Goal: Task Accomplishment & Management: Complete application form

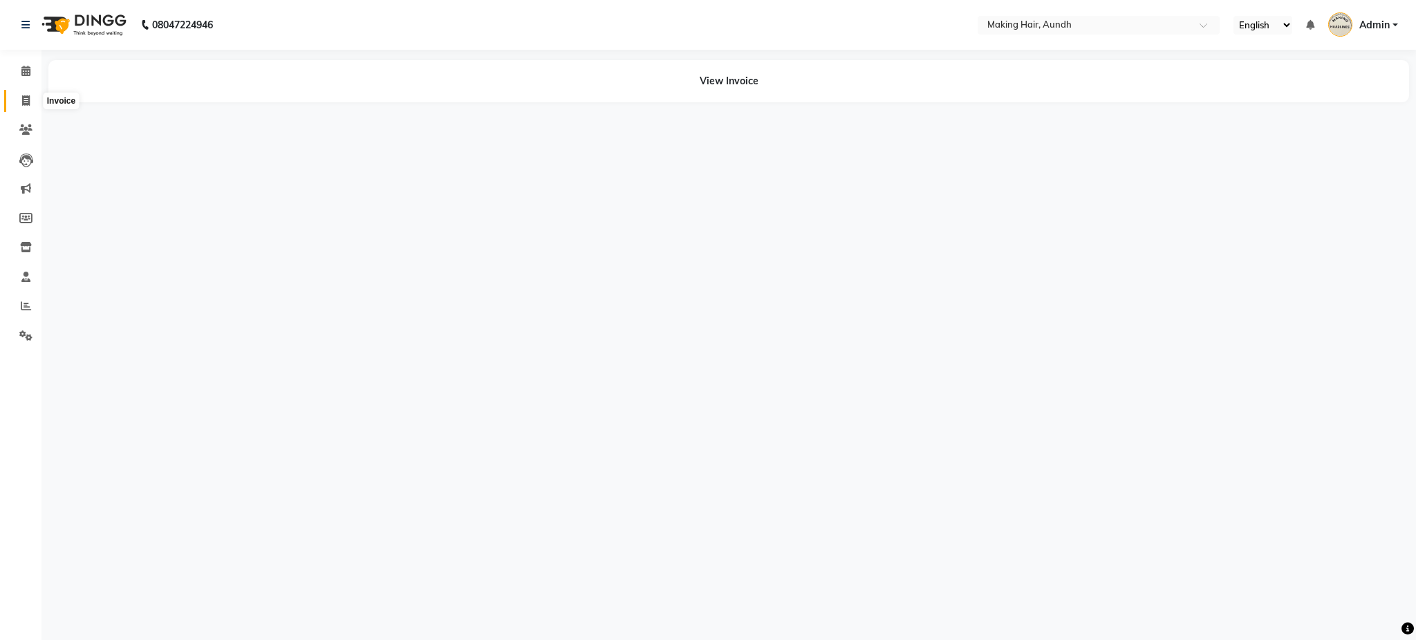
click at [27, 101] on icon at bounding box center [26, 100] width 8 height 10
select select "service"
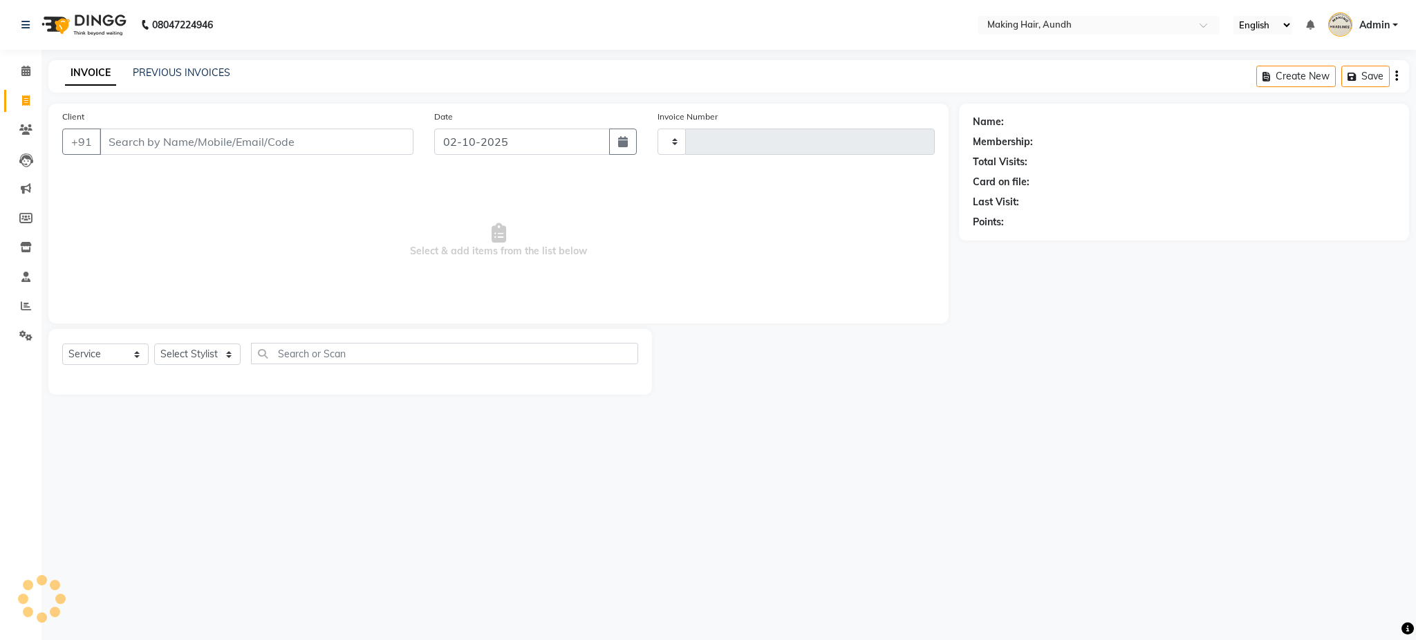
type input "0342"
select select "760"
click at [261, 142] on input "Client" at bounding box center [257, 142] width 314 height 26
click at [291, 138] on input "Client" at bounding box center [257, 142] width 314 height 26
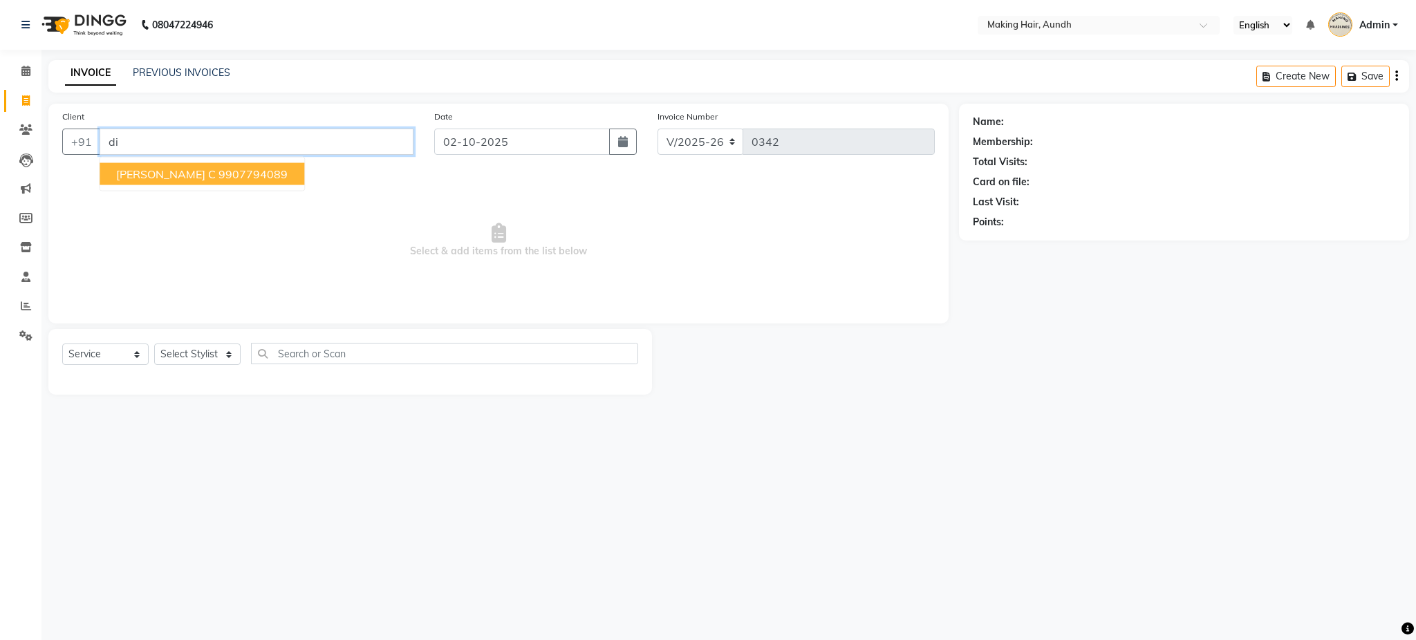
type input "d"
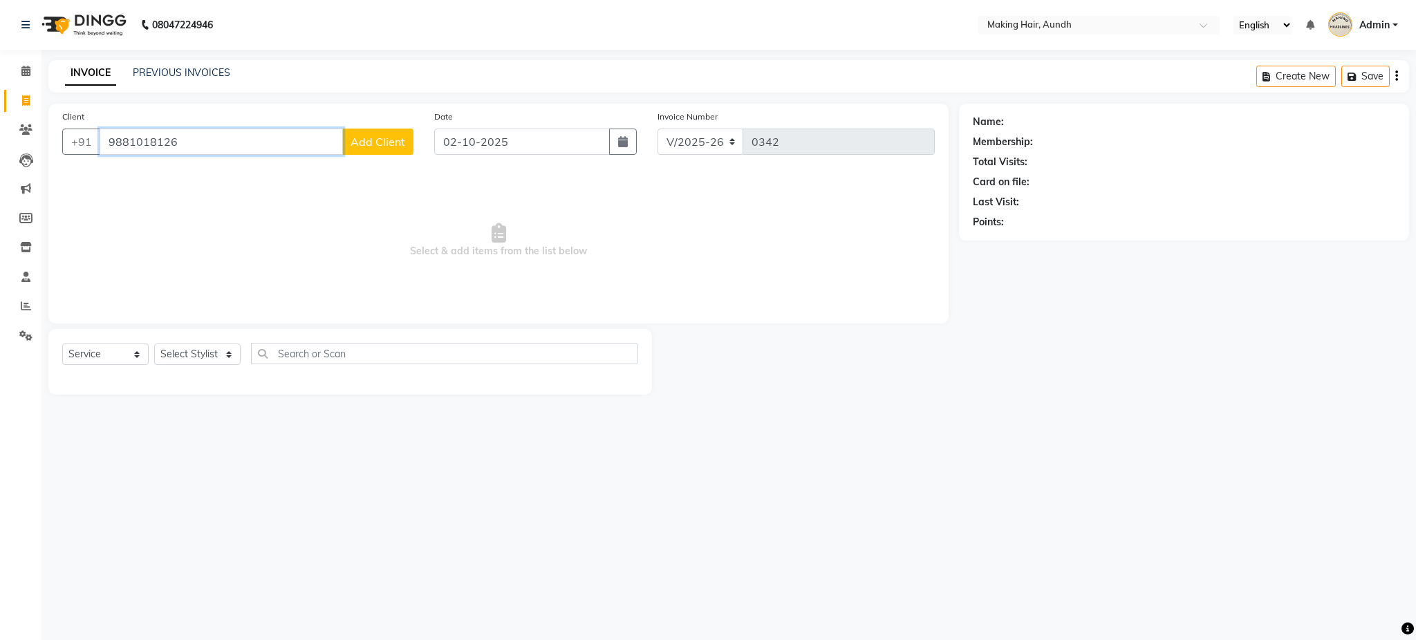
type input "9881018126"
click at [368, 145] on span "Add Client" at bounding box center [378, 142] width 55 height 14
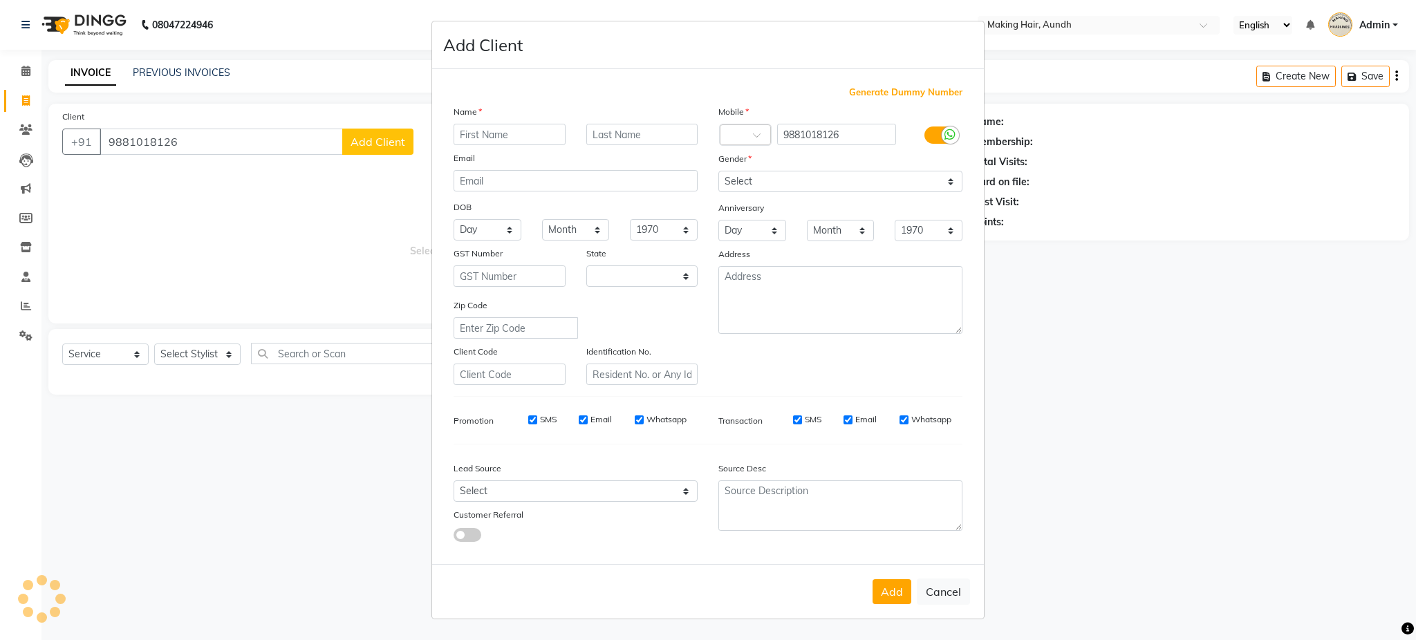
select select "22"
type input "[PERSON_NAME]"
type input "r"
type input "[PERSON_NAME]"
click at [749, 176] on select "Select [DEMOGRAPHIC_DATA] [DEMOGRAPHIC_DATA] Other Prefer Not To Say" at bounding box center [840, 181] width 244 height 21
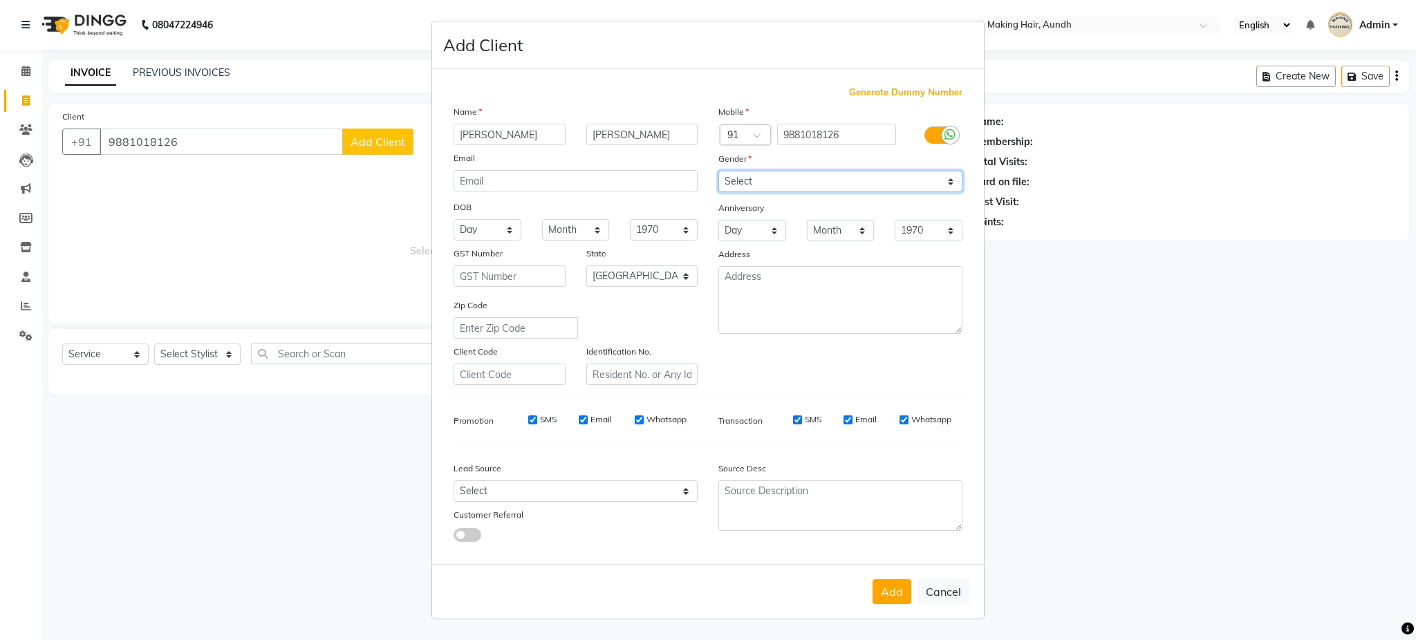
select select "[DEMOGRAPHIC_DATA]"
click at [718, 171] on select "Select [DEMOGRAPHIC_DATA] [DEMOGRAPHIC_DATA] Other Prefer Not To Say" at bounding box center [840, 181] width 244 height 21
click at [902, 586] on button "Add" at bounding box center [892, 591] width 39 height 25
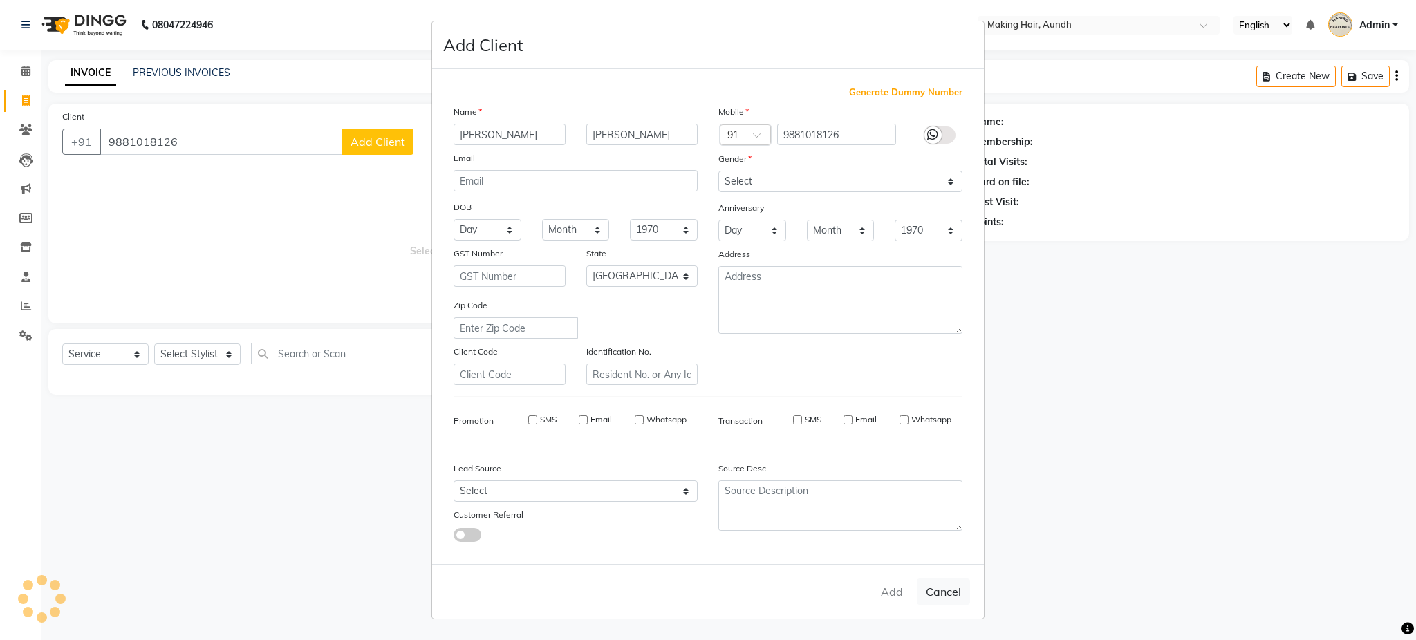
select select
select select "null"
select select
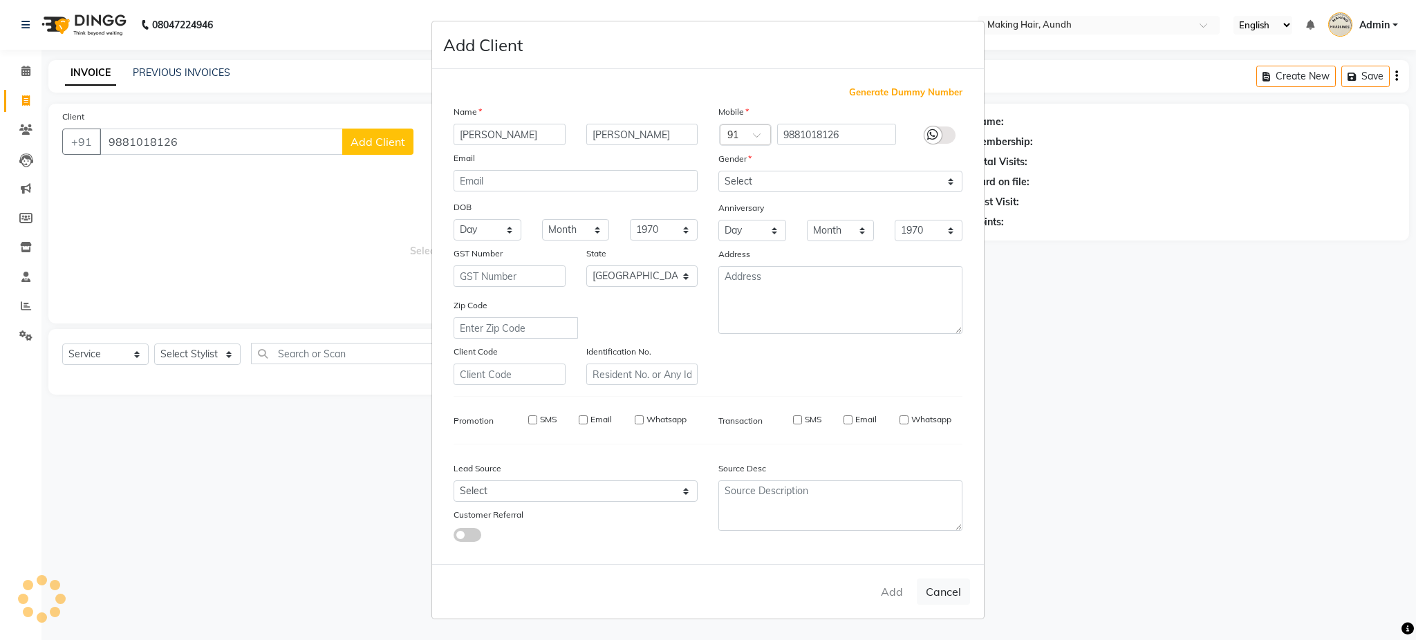
select select
checkbox input "false"
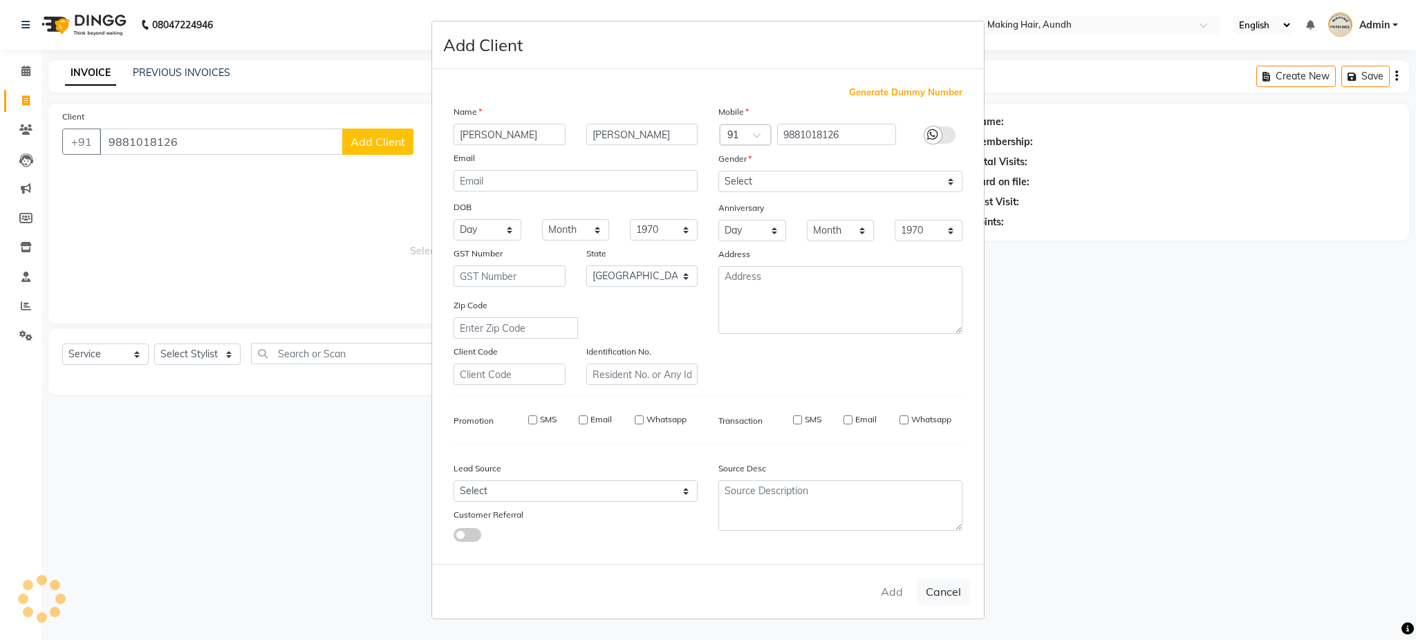
checkbox input "false"
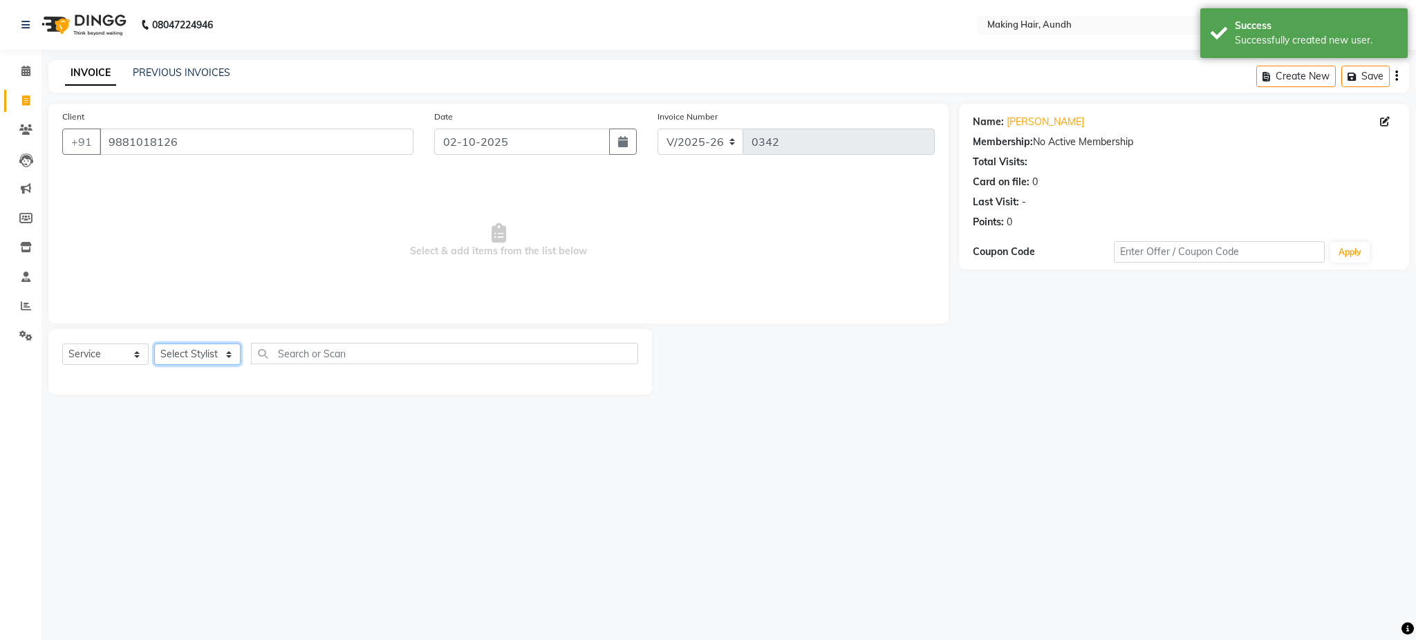
click at [210, 361] on select "Select Stylist [PERSON_NAME] [PERSON_NAME] [PERSON_NAME] Joesna [PERSON_NAME] […" at bounding box center [197, 354] width 86 height 21
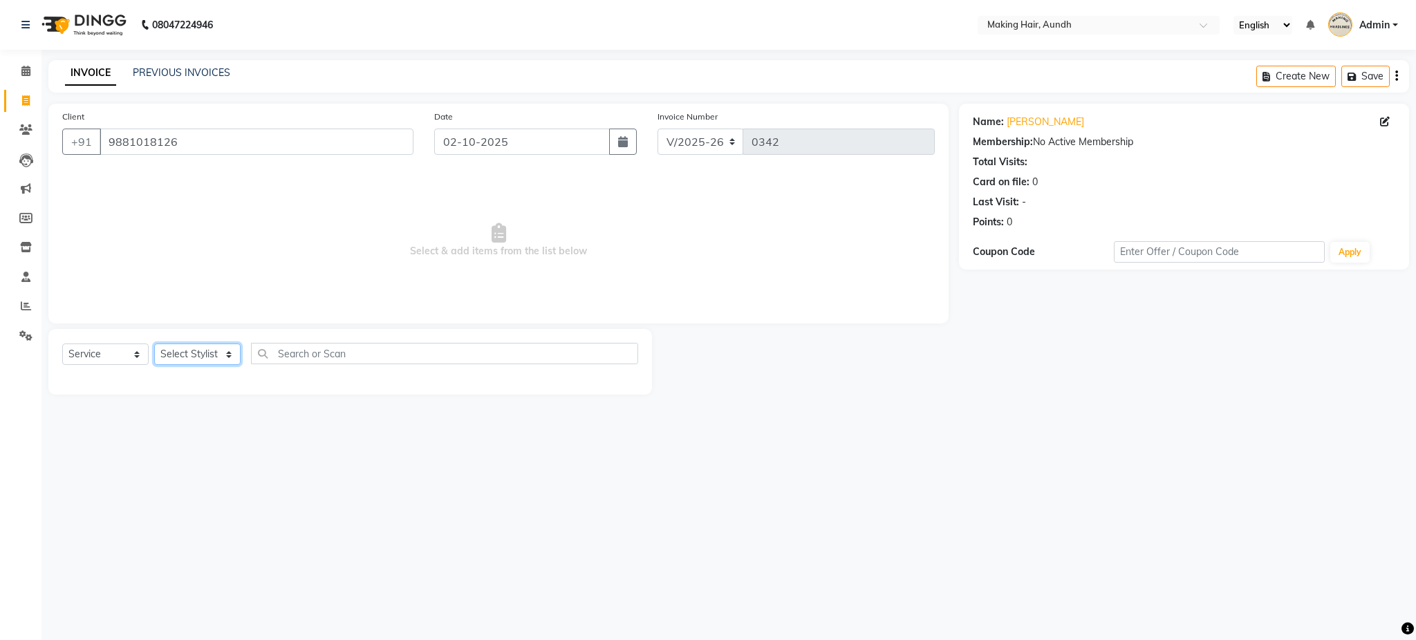
select select "12376"
click at [154, 344] on select "Select Stylist [PERSON_NAME] [PERSON_NAME] [PERSON_NAME] Joesna [PERSON_NAME] […" at bounding box center [197, 354] width 86 height 21
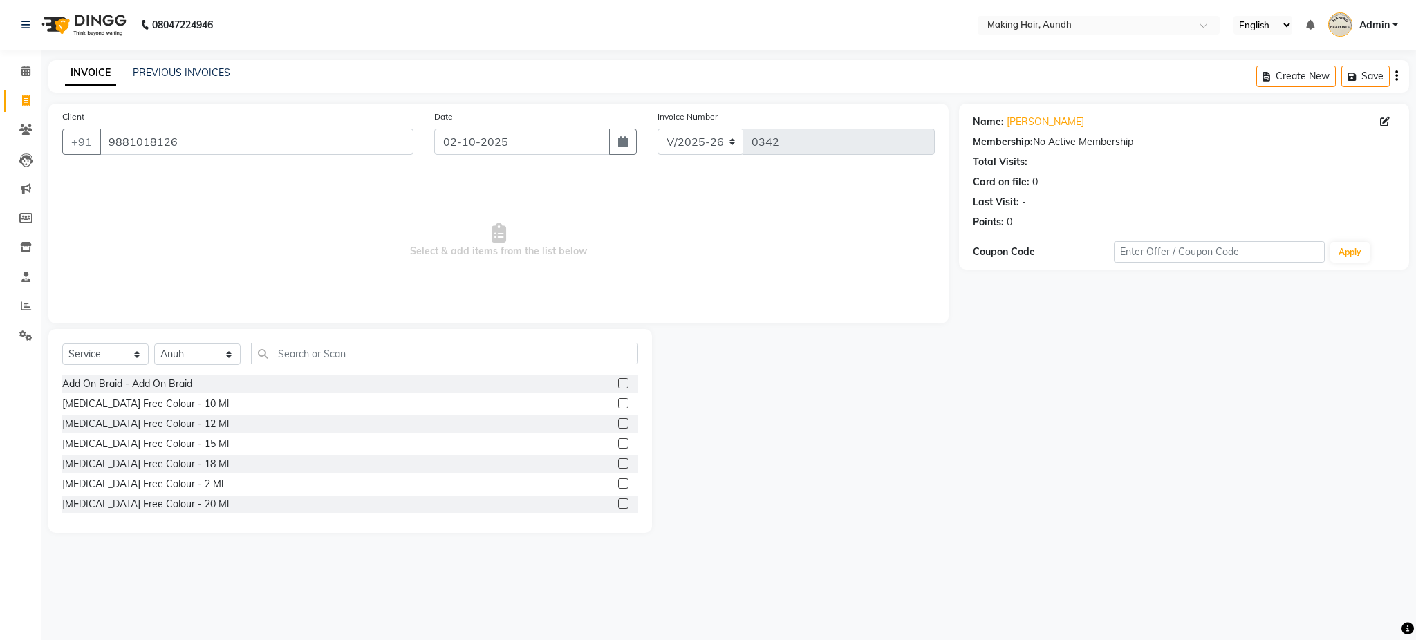
click at [310, 366] on div "Select Service Product Membership Package Voucher Prepaid Gift Card Select Styl…" at bounding box center [350, 359] width 576 height 33
click at [358, 350] on input "text" at bounding box center [444, 353] width 387 height 21
click at [351, 347] on input "text" at bounding box center [444, 353] width 387 height 21
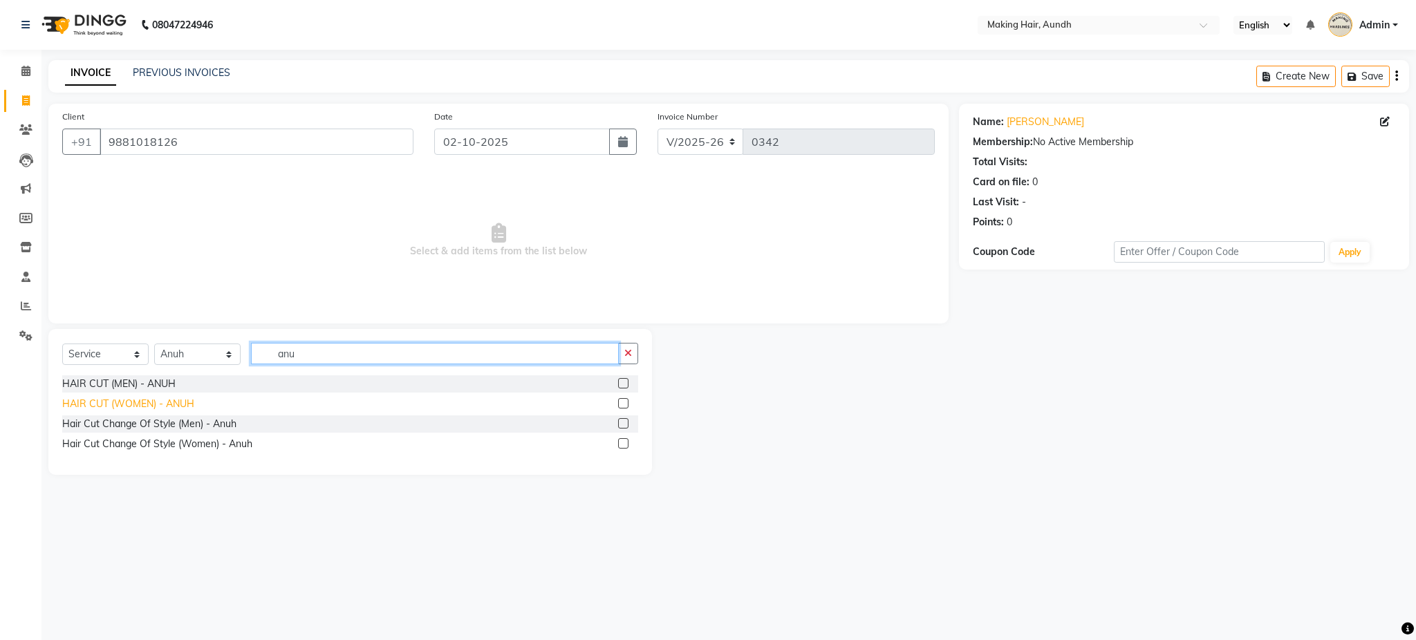
type input "anu"
click at [177, 405] on div "HAIR CUT (WOMEN) - ANUH" at bounding box center [128, 404] width 132 height 15
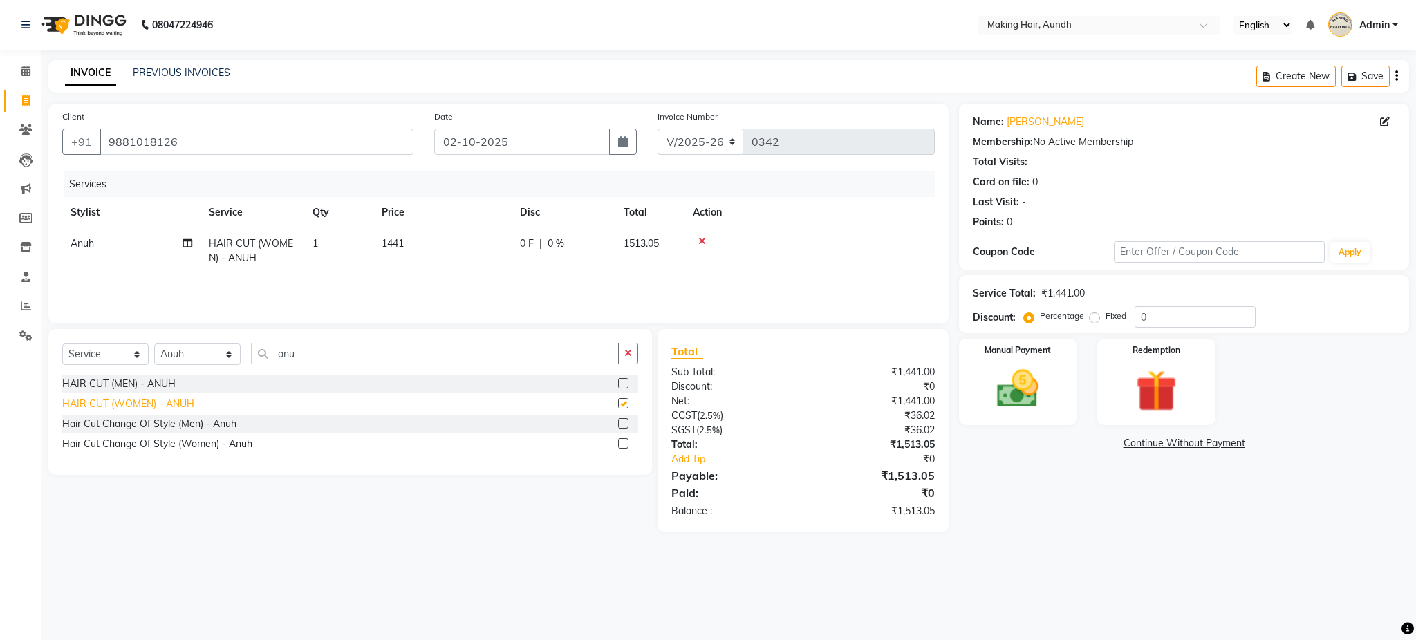
checkbox input "false"
click at [405, 239] on td "1441" at bounding box center [442, 251] width 138 height 46
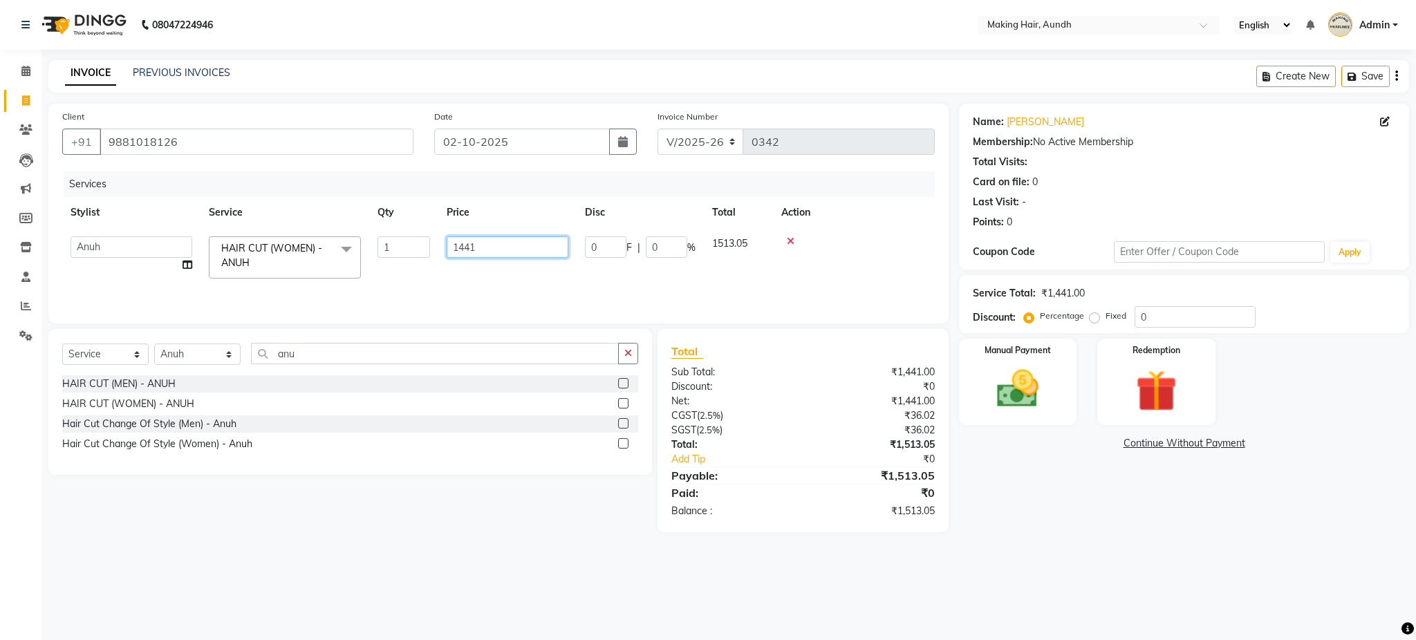
click at [483, 248] on input "1441" at bounding box center [508, 246] width 122 height 21
type input "1"
type input "1700"
click at [1396, 83] on button "button" at bounding box center [1396, 76] width 3 height 33
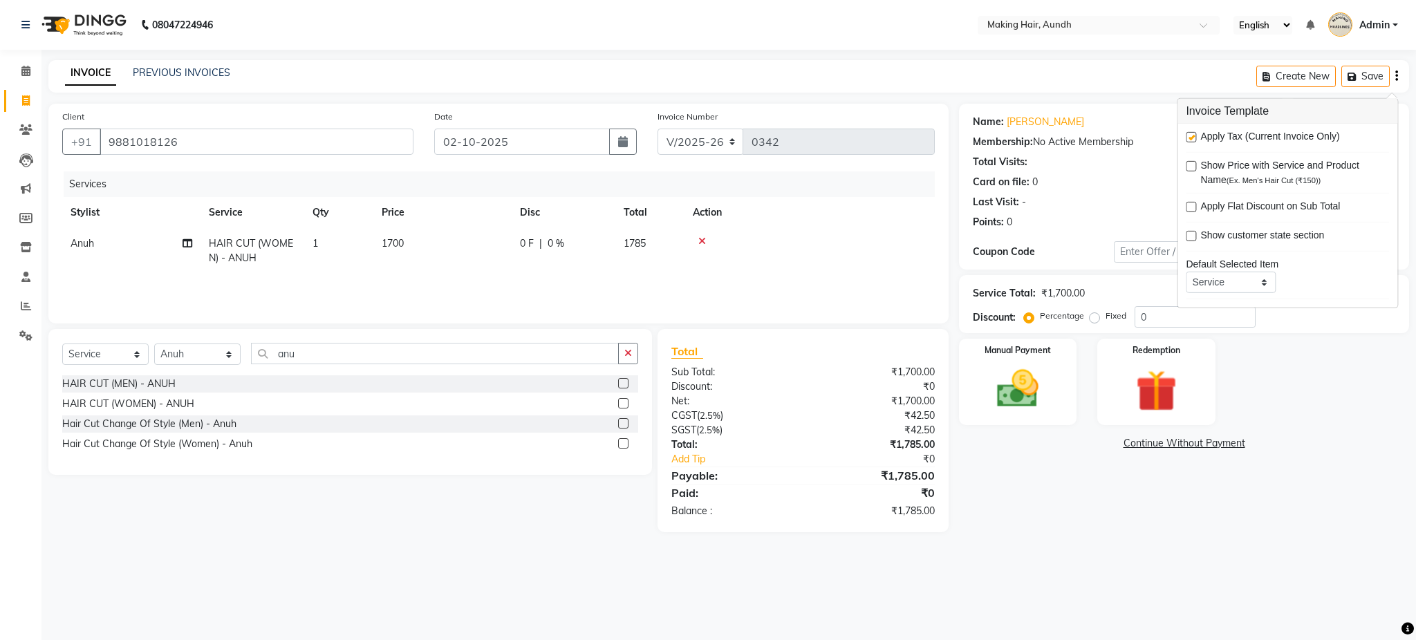
click at [1191, 139] on label at bounding box center [1191, 137] width 10 height 10
click at [1191, 139] on input "checkbox" at bounding box center [1190, 137] width 9 height 9
checkbox input "false"
click at [978, 407] on div "Manual Payment" at bounding box center [1018, 382] width 122 height 90
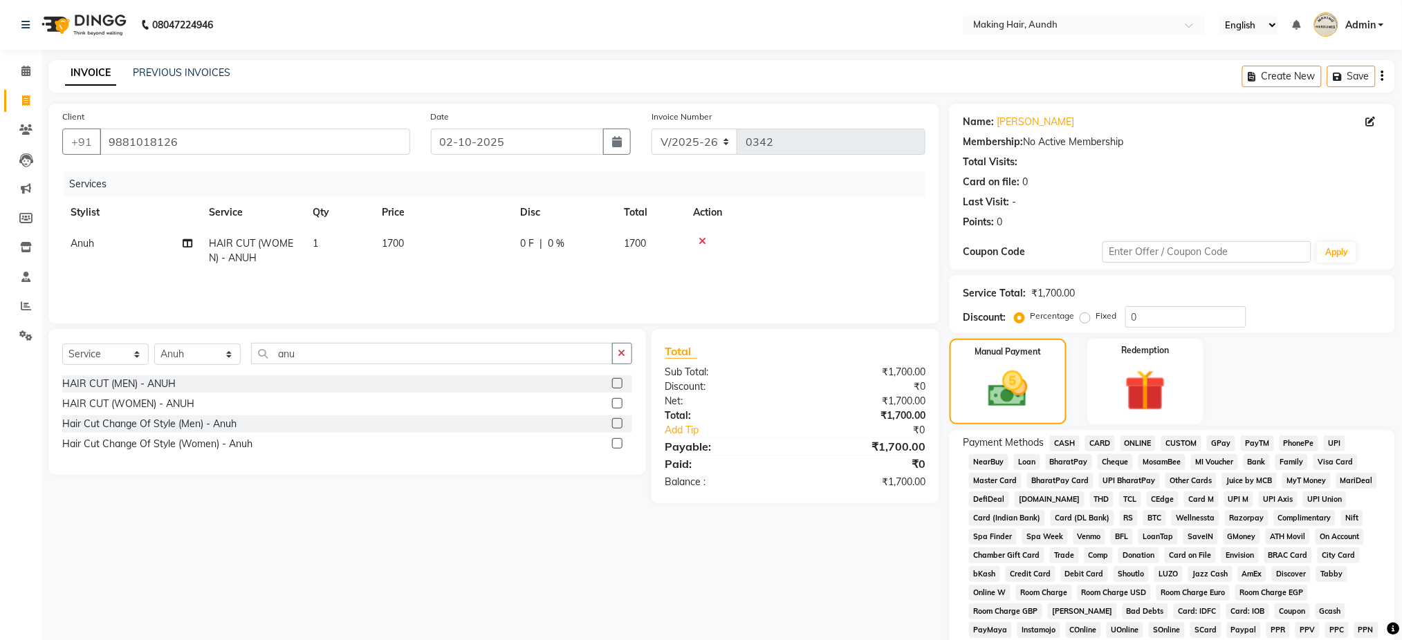
click at [1097, 438] on span "CARD" at bounding box center [1100, 444] width 30 height 16
click at [1398, 474] on div "Name: [PERSON_NAME] Membership: No Active Membership Total Visits: Card on file…" at bounding box center [1177, 490] width 456 height 772
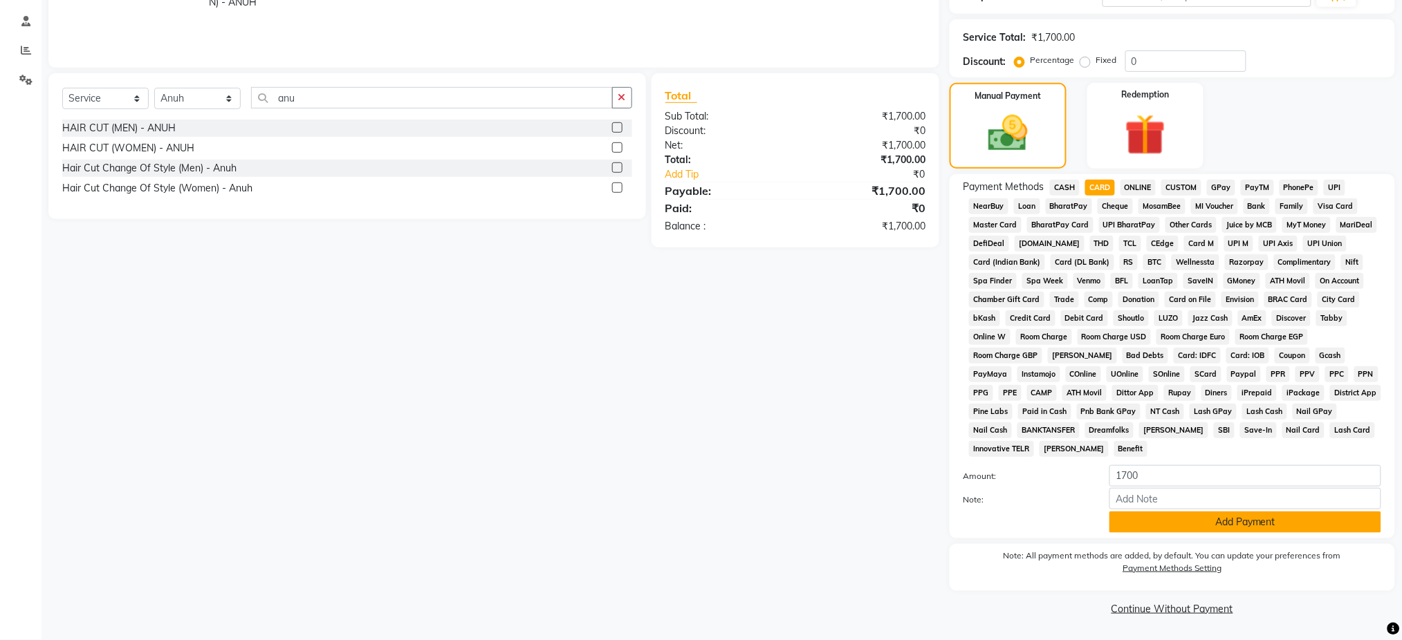
click at [1315, 515] on button "Add Payment" at bounding box center [1245, 522] width 272 height 21
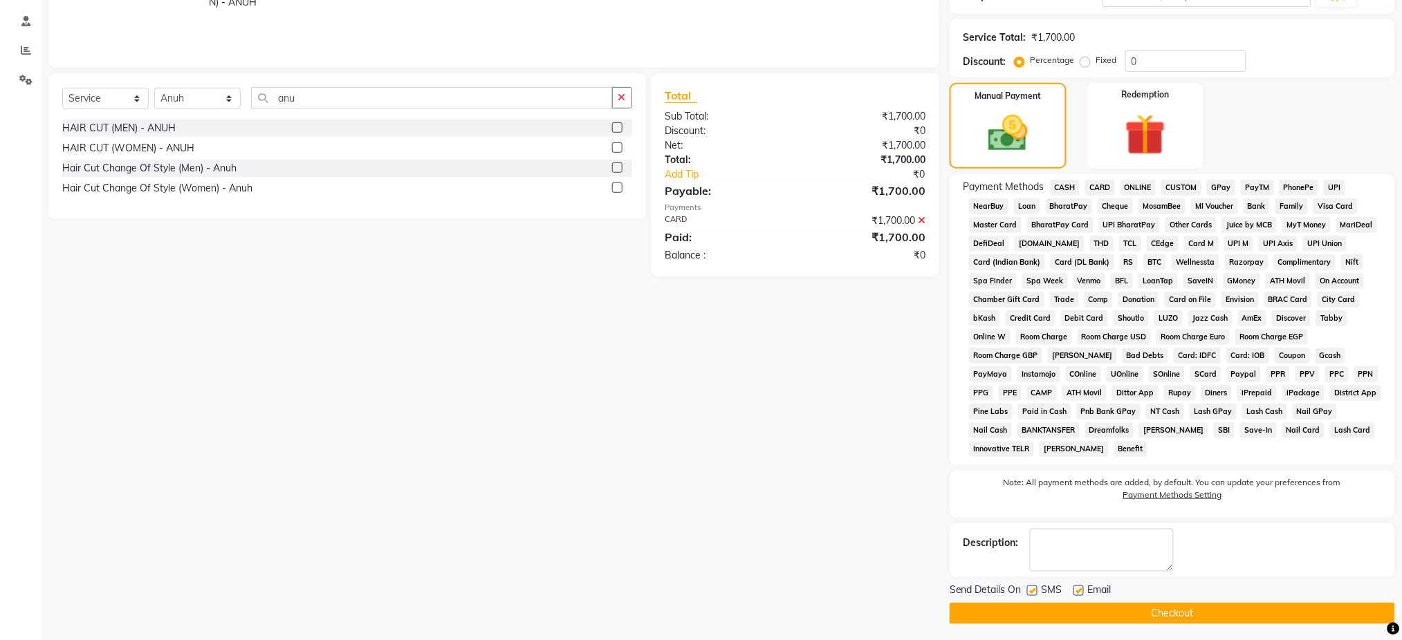
click at [1210, 603] on button "Checkout" at bounding box center [1171, 613] width 445 height 21
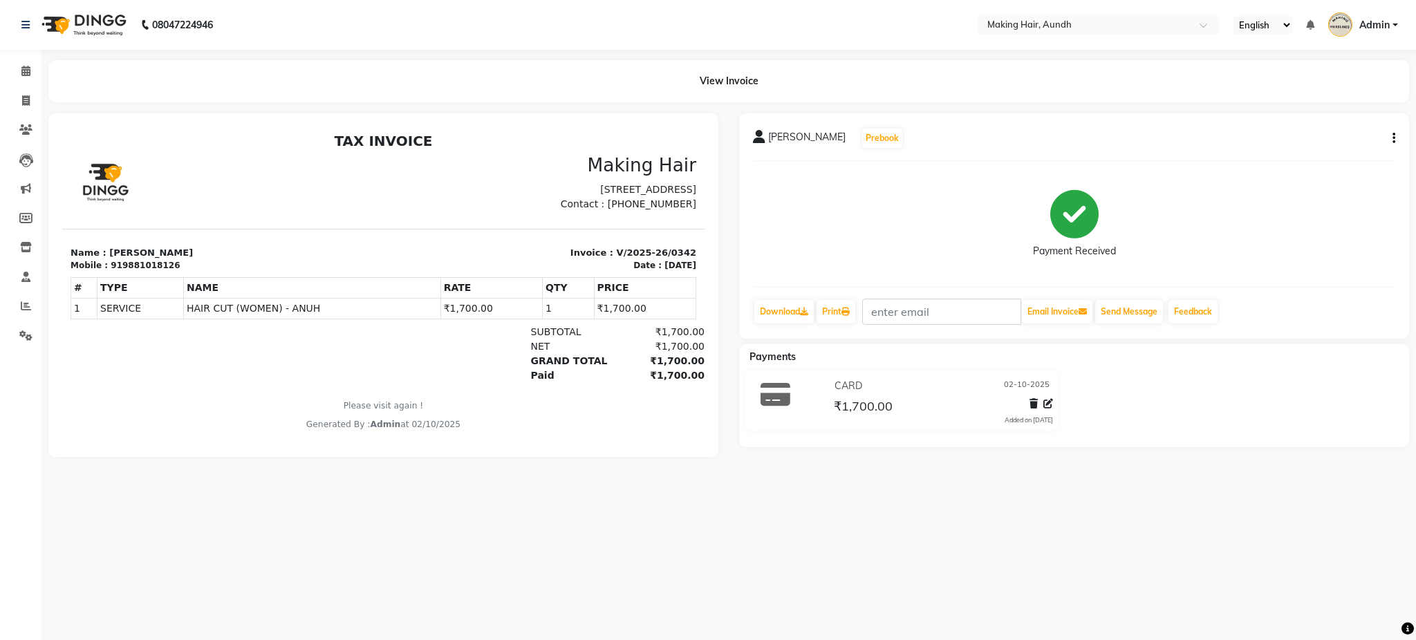
click at [866, 560] on div "08047224946 Select Location × Making Hair, Aundh English ENGLISH Español العربي…" at bounding box center [708, 320] width 1416 height 640
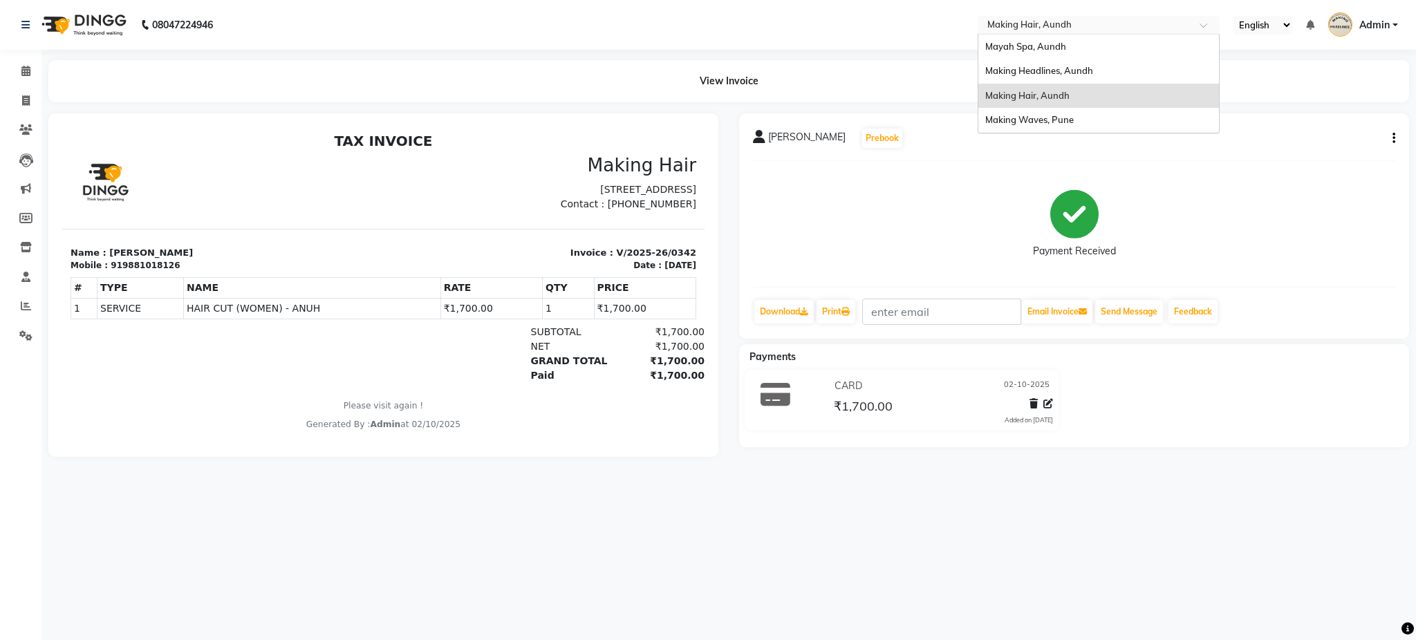
click at [1040, 25] on input "text" at bounding box center [1085, 26] width 201 height 14
click at [1030, 43] on span "Mayah Spa, Aundh" at bounding box center [1025, 46] width 81 height 11
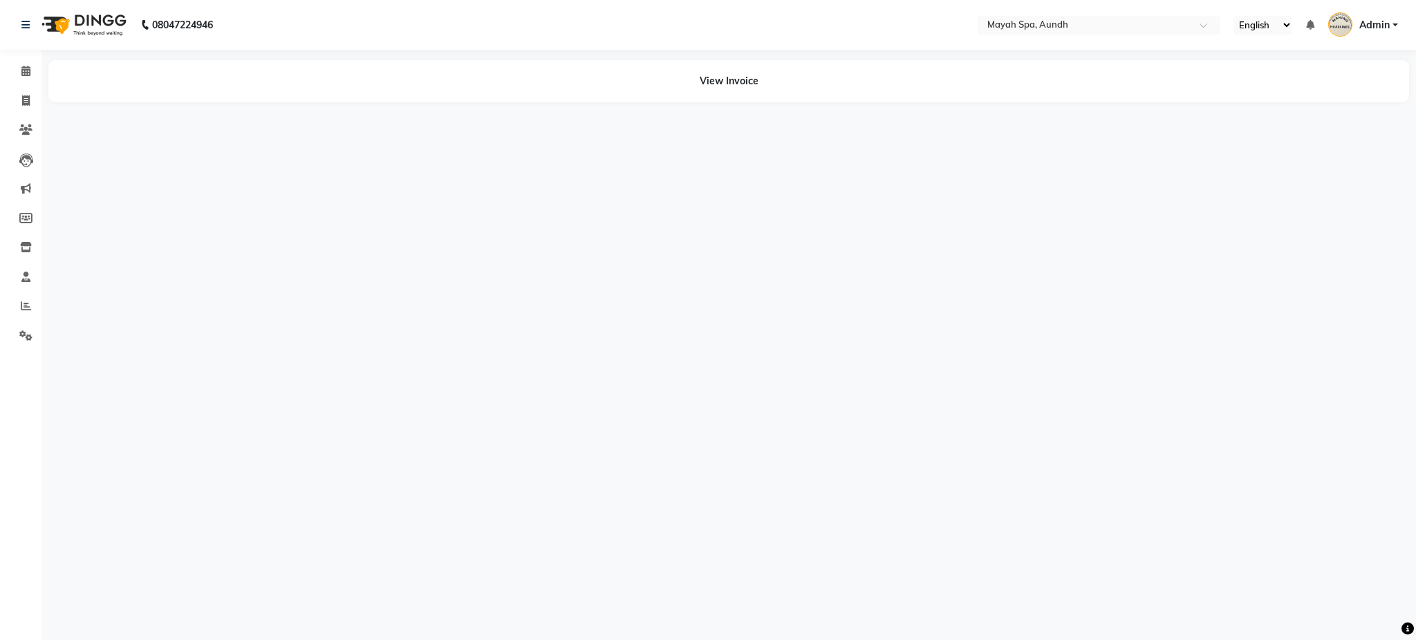
click at [240, 391] on div "08047224946 Select Location × Mayah Spa, Aundh English ENGLISH Español العربية …" at bounding box center [708, 320] width 1416 height 640
click at [27, 99] on icon at bounding box center [26, 100] width 8 height 10
select select "service"
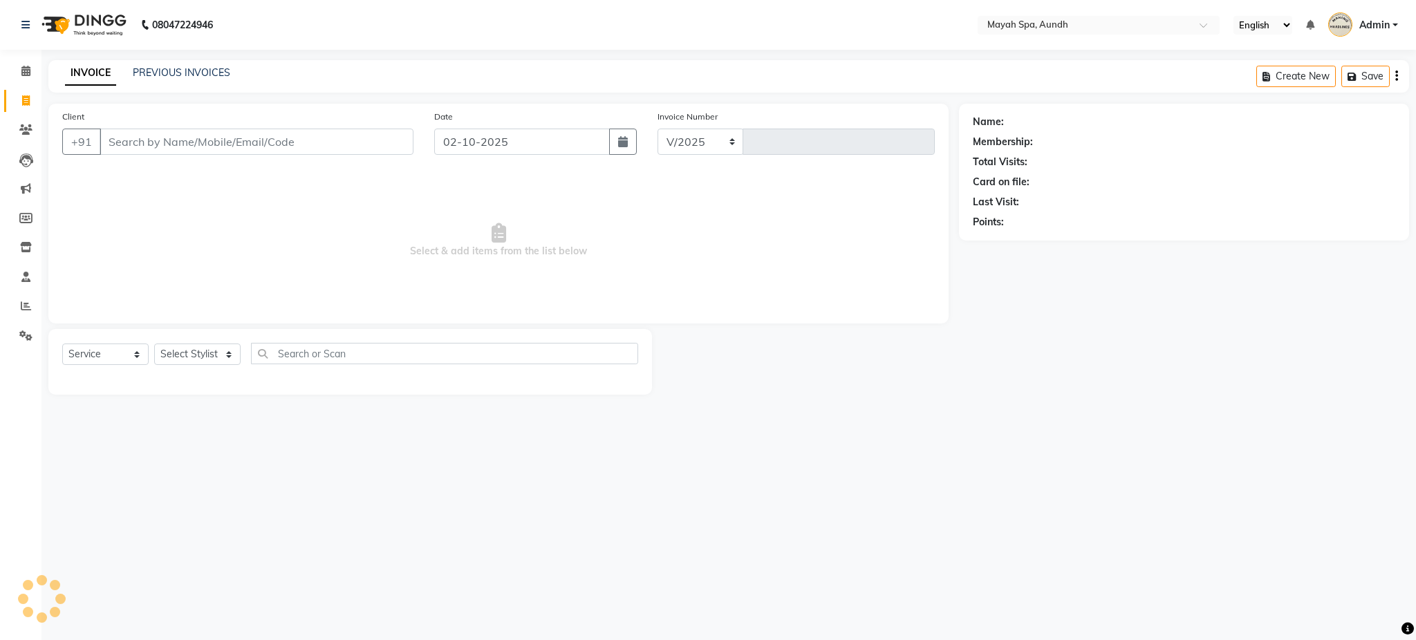
select select "761"
type input "0263"
click at [146, 154] on input "Client" at bounding box center [257, 142] width 314 height 26
click at [160, 147] on input "Client" at bounding box center [257, 142] width 314 height 26
